Goal: Task Accomplishment & Management: Use online tool/utility

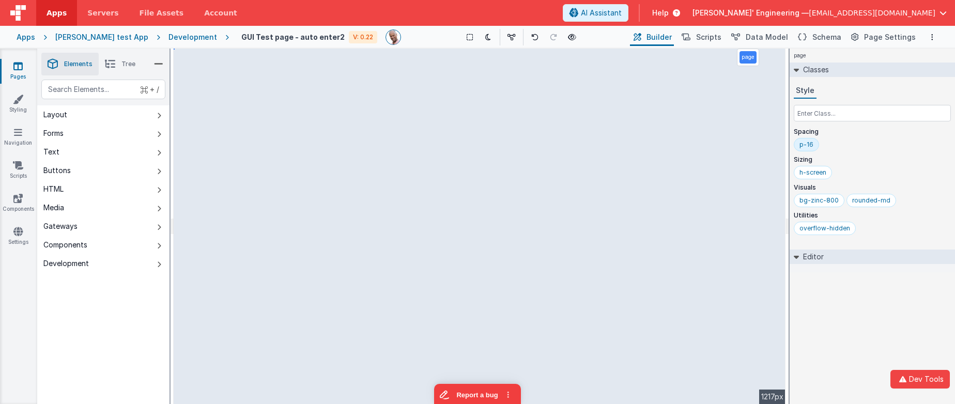
click at [863, 328] on div "page Classes Style Spacing p-16 Sizing h-screen Visuals bg-zinc-800 rounded-md …" at bounding box center [872, 227] width 165 height 356
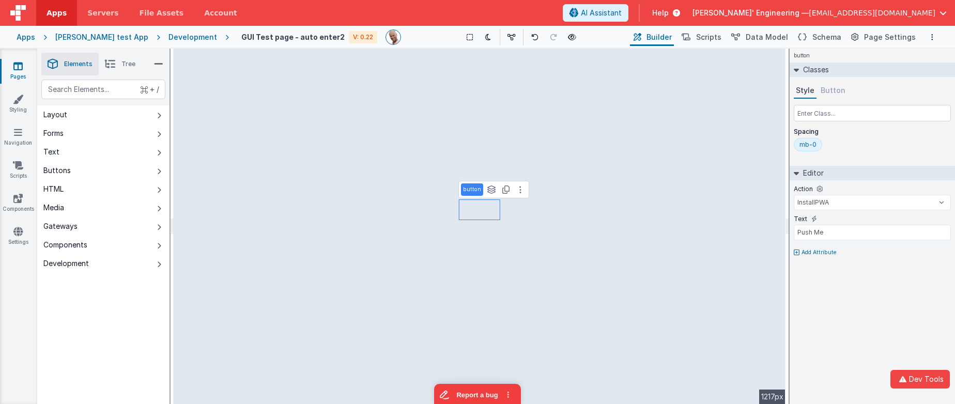
type input "div"
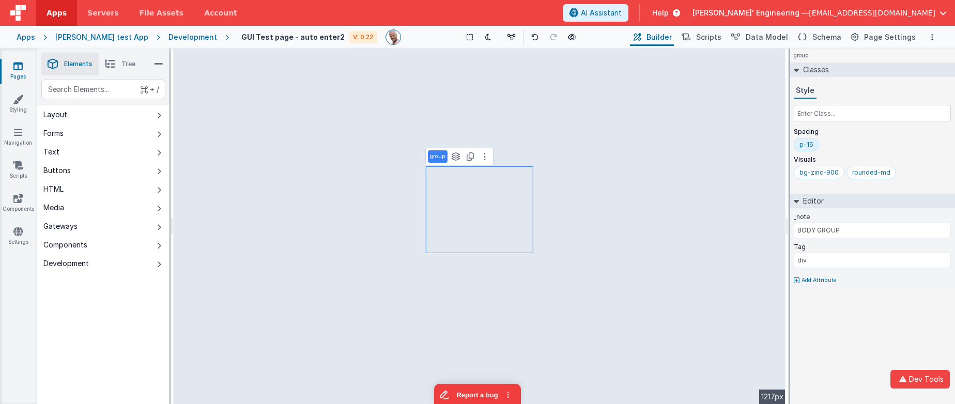
click at [810, 144] on div "p-16" at bounding box center [807, 145] width 14 height 8
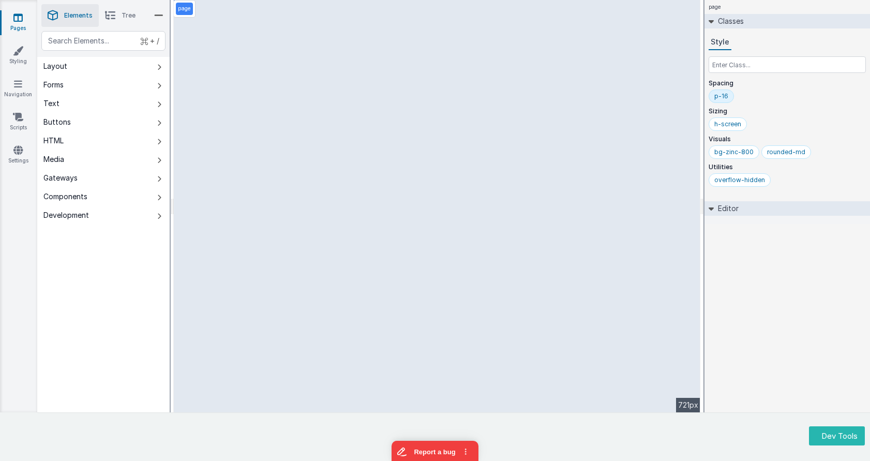
click at [102, 234] on div "+ / Layout Forms Text Buttons HTML Media Gateways Components Development Page P…" at bounding box center [103, 246] width 132 height 430
click at [159, 196] on icon at bounding box center [159, 197] width 4 height 8
click at [155, 240] on div "+ / Layout Forms Text Buttons HTML Media Gateways Components Development Page P…" at bounding box center [103, 246] width 132 height 430
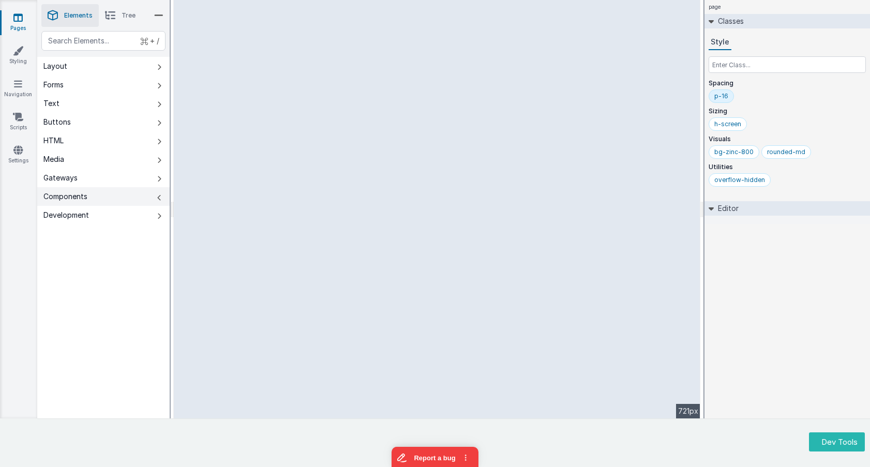
click at [160, 201] on icon at bounding box center [159, 197] width 4 height 8
click at [160, 197] on icon at bounding box center [159, 197] width 4 height 8
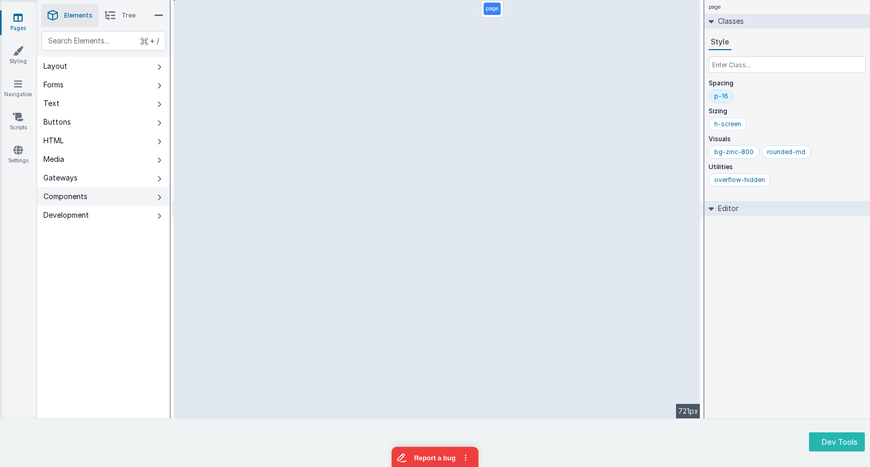
click at [160, 197] on icon at bounding box center [159, 197] width 4 height 8
click at [158, 215] on icon at bounding box center [159, 216] width 4 height 8
click at [160, 179] on icon at bounding box center [159, 179] width 4 height 8
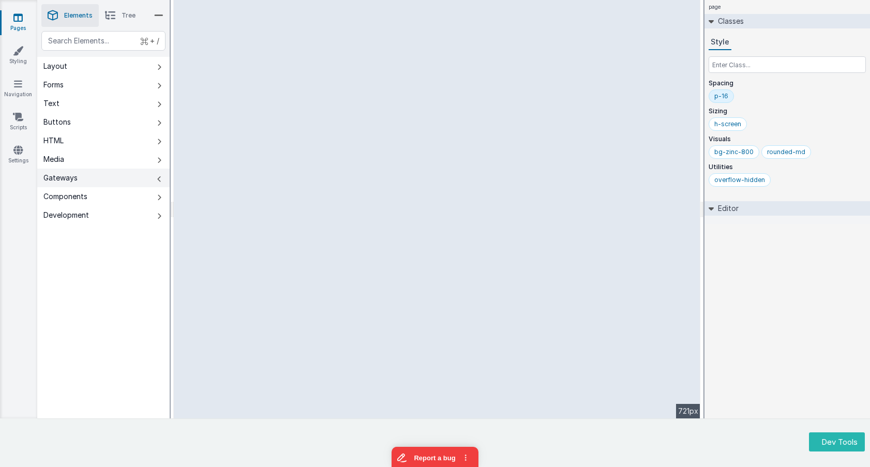
click at [160, 179] on icon at bounding box center [159, 179] width 4 height 8
click at [158, 163] on icon at bounding box center [159, 160] width 4 height 8
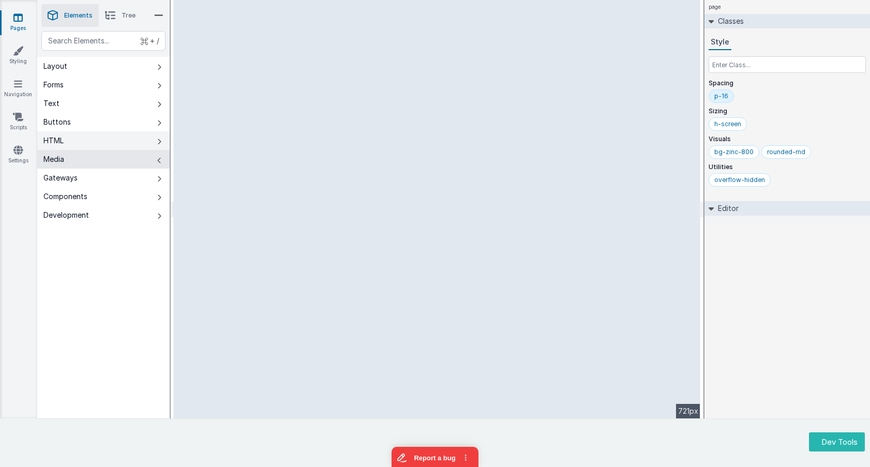
click at [160, 135] on button "HTML" at bounding box center [103, 140] width 132 height 19
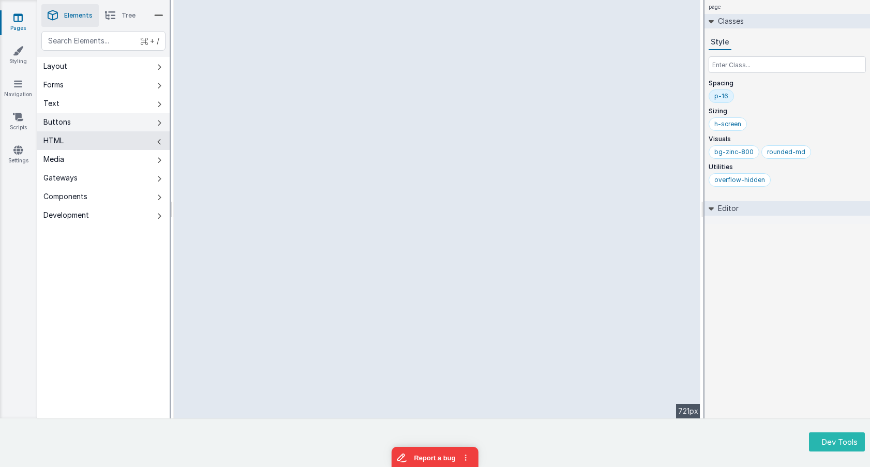
click at [168, 118] on button "Buttons" at bounding box center [103, 122] width 132 height 19
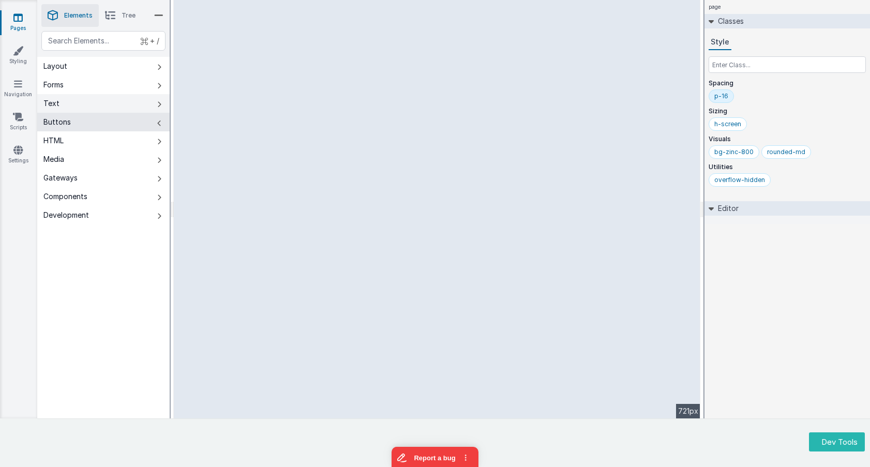
click at [161, 104] on button "Text" at bounding box center [103, 103] width 132 height 19
click at [162, 120] on button "Buttons" at bounding box center [103, 122] width 132 height 19
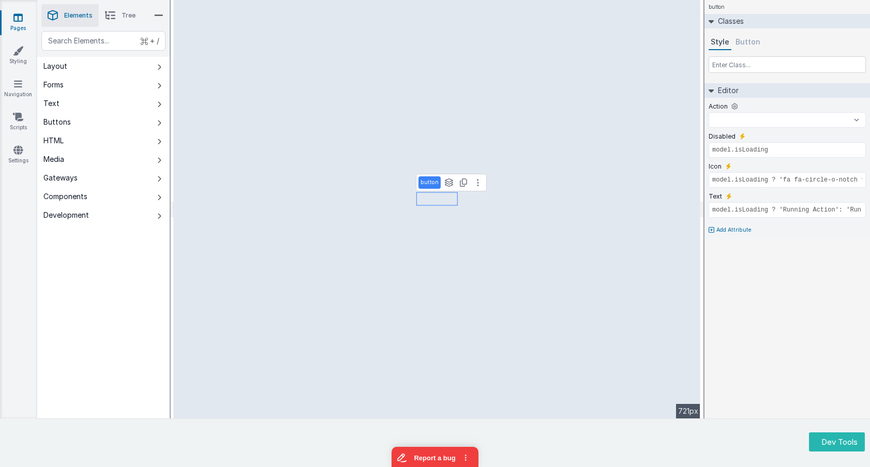
select select
click at [716, 290] on div "button Classes Style Button Editor Action InstallPWA keyHandler_ctrl-s keyHandl…" at bounding box center [786, 209] width 165 height 418
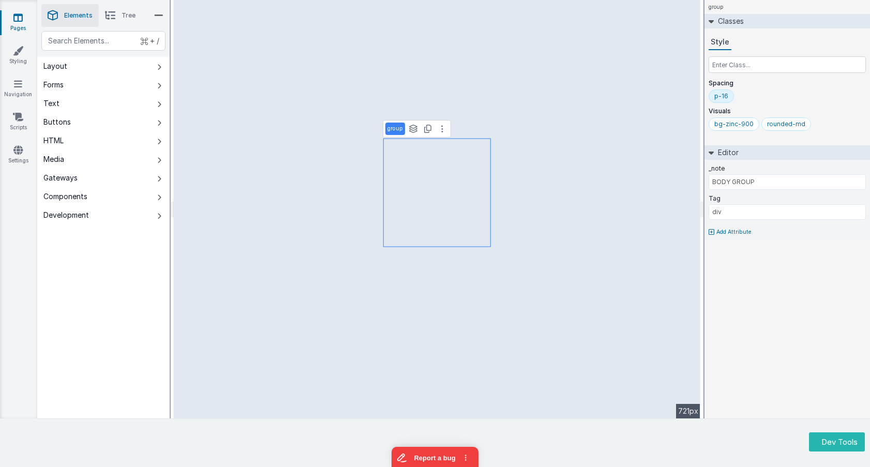
select select "newActionScript9"
click at [716, 126] on div "bg-zinc-900" at bounding box center [733, 124] width 39 height 8
click at [137, 104] on button "Text" at bounding box center [103, 103] width 132 height 19
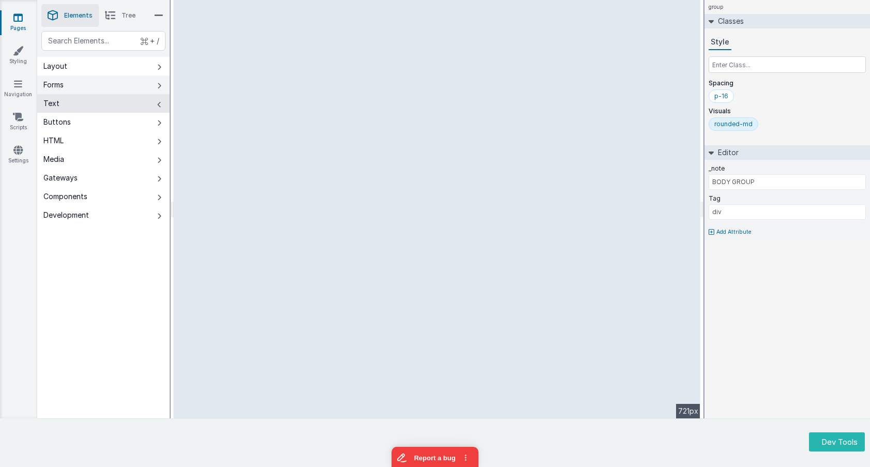
click at [139, 87] on button "Forms" at bounding box center [103, 84] width 132 height 19
type input "true"
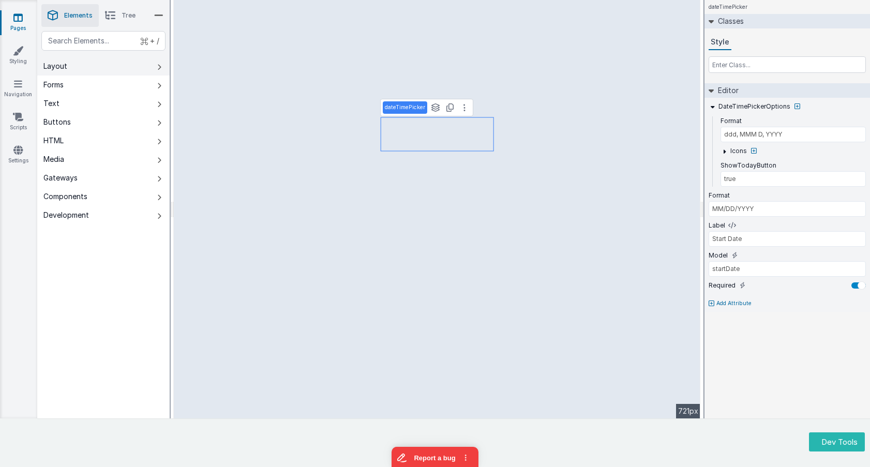
click at [138, 65] on button "Layout" at bounding box center [103, 66] width 132 height 19
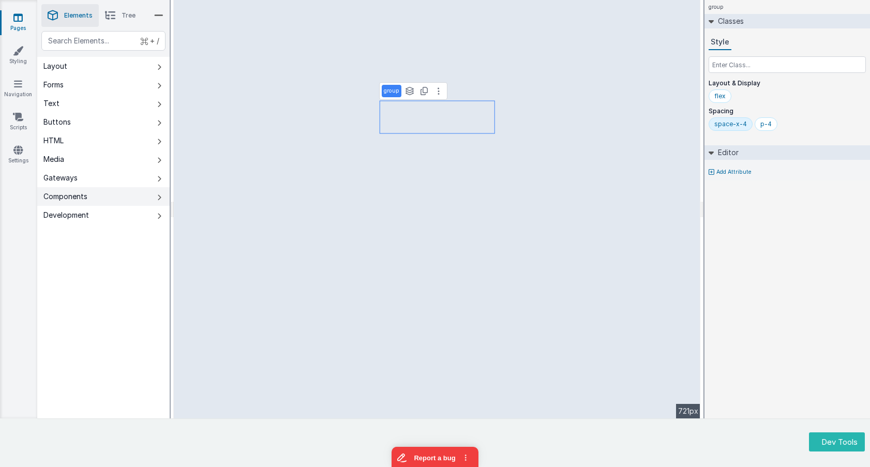
click at [155, 198] on button "Components" at bounding box center [103, 196] width 132 height 19
click at [18, 9] on div "Pages Styling Navigation Scripts Settings" at bounding box center [18, 209] width 37 height 418
click at [15, 19] on icon at bounding box center [17, 17] width 9 height 10
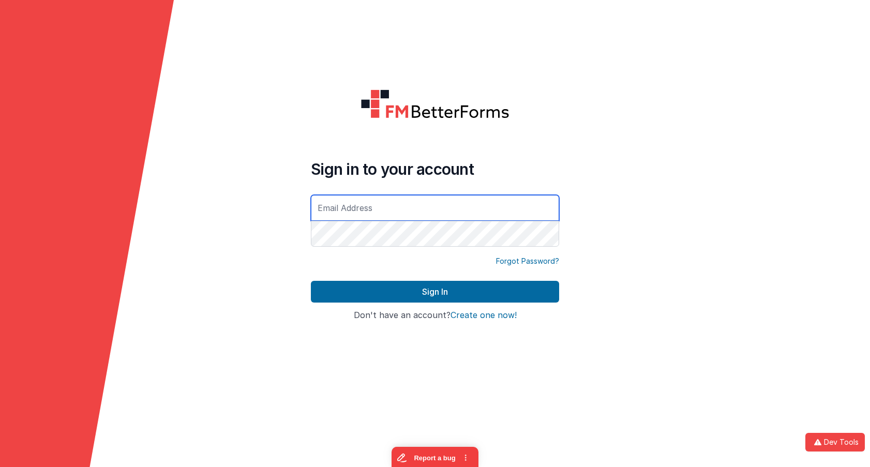
click at [409, 212] on input "text" at bounding box center [435, 208] width 248 height 26
type input "[EMAIL_ADDRESS][DOMAIN_NAME]"
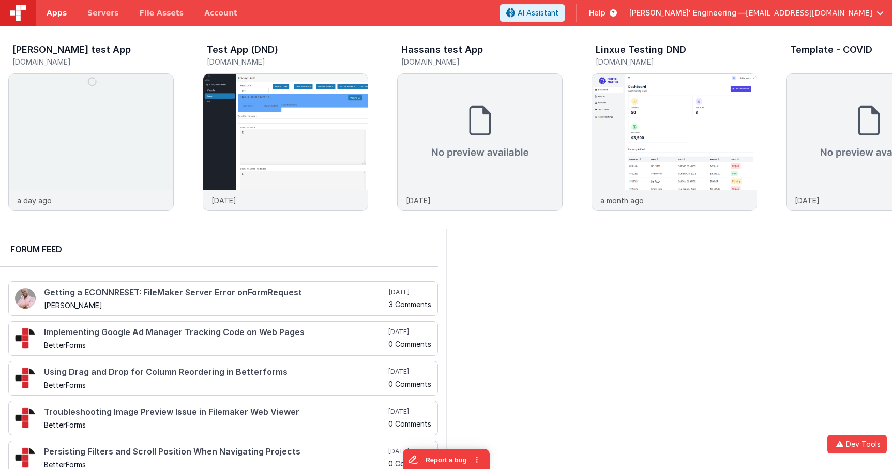
click at [53, 18] on span "Apps" at bounding box center [57, 13] width 20 height 10
